Goal: Transaction & Acquisition: Purchase product/service

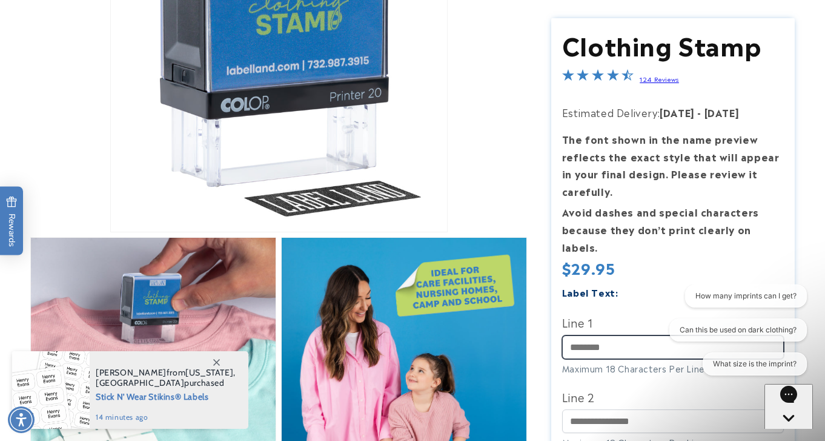
click at [613, 335] on input "Line 1" at bounding box center [673, 347] width 222 height 24
type input "**********"
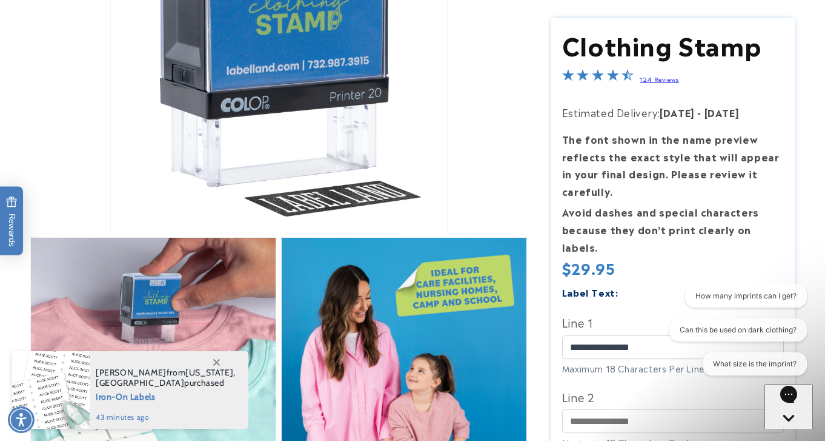
click at [772, 330] on button "Can this be used on dark clothing?" at bounding box center [738, 329] width 138 height 23
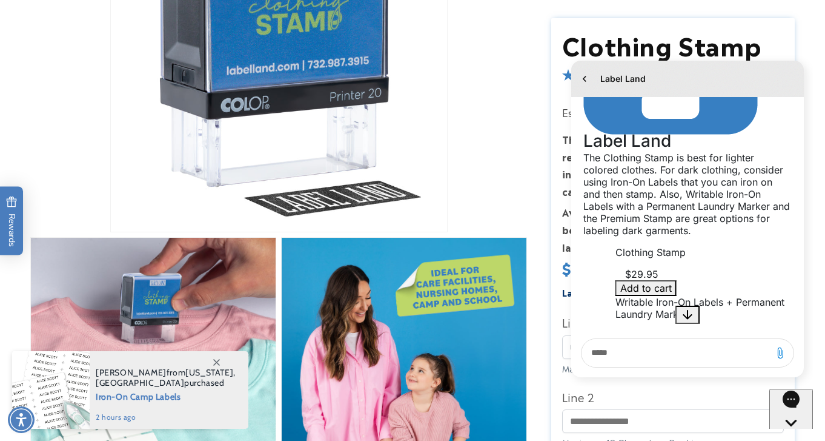
scroll to position [207, 0]
